Goal: Use online tool/utility: Use online tool/utility

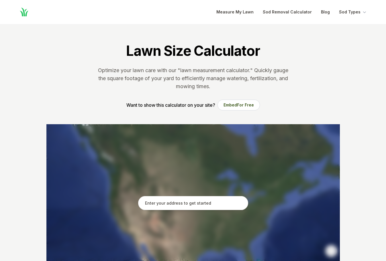
click at [194, 204] on input "text" at bounding box center [193, 203] width 110 height 14
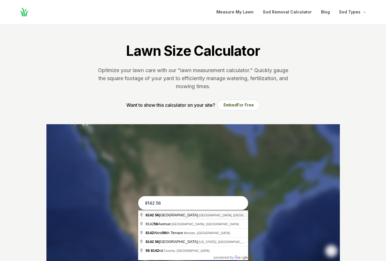
type input "[STREET_ADDRESS]"
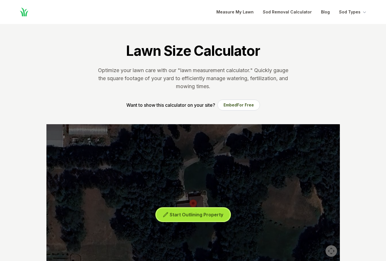
click at [208, 215] on span "Start Outlining Property" at bounding box center [197, 215] width 54 height 6
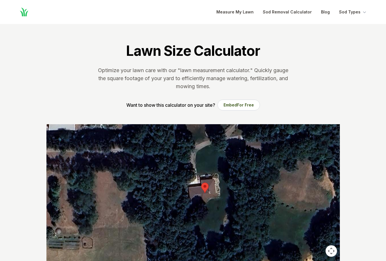
drag, startPoint x: 210, startPoint y: 215, endPoint x: 223, endPoint y: 198, distance: 20.8
click at [223, 198] on div at bounding box center [192, 210] width 293 height 172
click at [209, 205] on div at bounding box center [192, 210] width 293 height 172
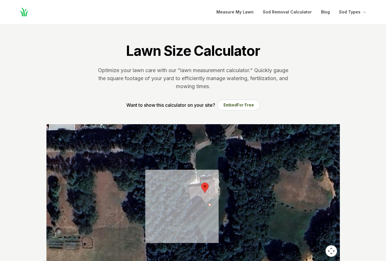
click at [207, 201] on div at bounding box center [192, 210] width 293 height 172
click at [213, 198] on div at bounding box center [192, 210] width 293 height 172
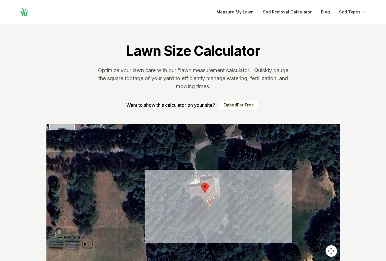
click at [220, 198] on div at bounding box center [192, 210] width 293 height 172
click at [220, 189] on div at bounding box center [192, 210] width 293 height 172
click at [219, 185] on div at bounding box center [192, 210] width 293 height 172
click at [220, 183] on div at bounding box center [192, 210] width 293 height 172
click at [219, 180] on div at bounding box center [192, 210] width 293 height 172
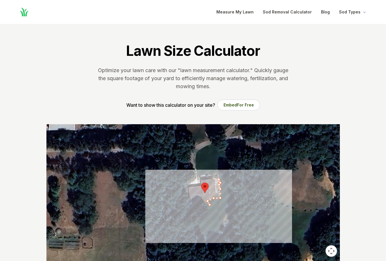
click at [218, 174] on div at bounding box center [192, 210] width 293 height 172
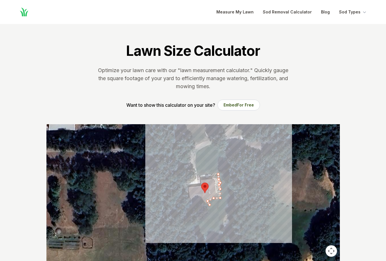
click at [215, 173] on div at bounding box center [192, 210] width 293 height 172
click at [212, 175] on div at bounding box center [192, 210] width 293 height 172
click at [209, 174] on div at bounding box center [192, 210] width 293 height 172
click at [203, 174] on div at bounding box center [192, 210] width 293 height 172
click at [198, 173] on div at bounding box center [192, 210] width 293 height 172
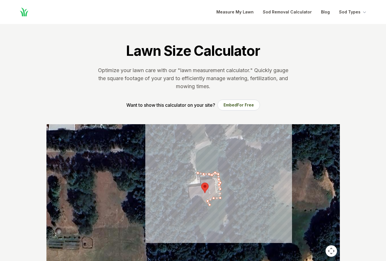
click at [195, 167] on div at bounding box center [192, 210] width 293 height 172
click at [196, 154] on div at bounding box center [192, 210] width 293 height 172
click at [198, 151] on div at bounding box center [192, 210] width 293 height 172
click at [208, 145] on div at bounding box center [192, 210] width 293 height 172
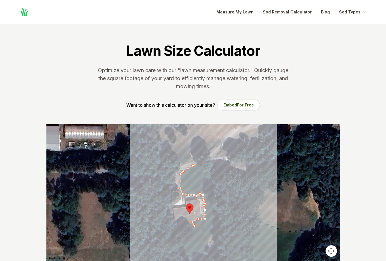
drag, startPoint x: 219, startPoint y: 146, endPoint x: 204, endPoint y: 166, distance: 25.1
click at [204, 166] on div at bounding box center [192, 210] width 293 height 172
click at [199, 163] on div at bounding box center [192, 210] width 293 height 172
click at [211, 174] on div at bounding box center [192, 210] width 293 height 172
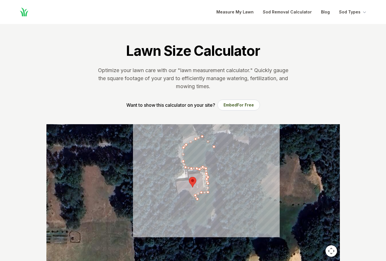
drag, startPoint x: 219, startPoint y: 227, endPoint x: 222, endPoint y: 196, distance: 30.2
click at [222, 196] on div at bounding box center [192, 210] width 293 height 172
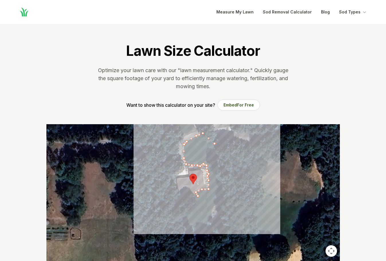
click at [223, 207] on div at bounding box center [192, 210] width 293 height 172
click at [216, 206] on div at bounding box center [192, 210] width 293 height 172
click at [211, 210] on div at bounding box center [192, 210] width 293 height 172
click at [214, 217] on div at bounding box center [192, 210] width 293 height 172
click at [210, 225] on div at bounding box center [192, 210] width 293 height 172
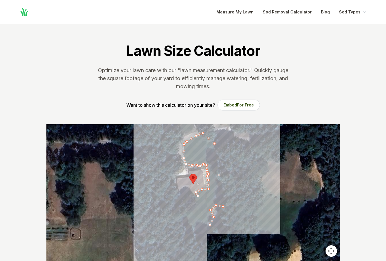
click at [194, 231] on div at bounding box center [192, 210] width 293 height 172
click at [181, 218] on div at bounding box center [192, 210] width 293 height 172
click at [182, 203] on div at bounding box center [192, 210] width 293 height 172
click at [198, 196] on div at bounding box center [192, 210] width 293 height 172
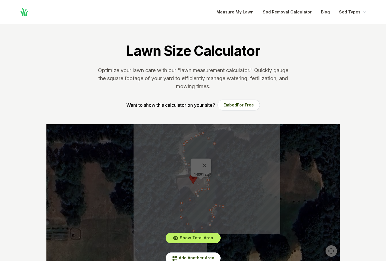
drag, startPoint x: 268, startPoint y: 50, endPoint x: 274, endPoint y: 51, distance: 6.0
click at [274, 51] on section "Lawn Size Calculator Optimize your lawn care with our "lawn measurement calcula…" at bounding box center [193, 74] width 312 height 100
drag, startPoint x: 359, startPoint y: 173, endPoint x: 348, endPoint y: 169, distance: 12.1
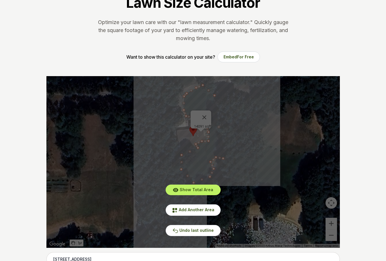
scroll to position [57, 0]
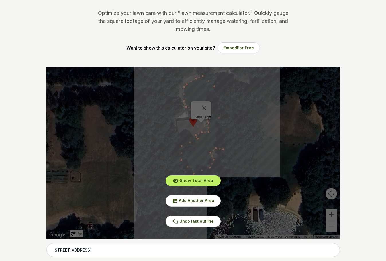
click at [253, 39] on section "Lawn Size Calculator Optimize your lawn care with our "lawn measurement calcula…" at bounding box center [193, 17] width 312 height 100
